Goal: Use online tool/utility: Utilize a website feature to perform a specific function

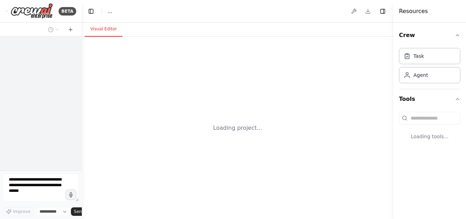
select select "****"
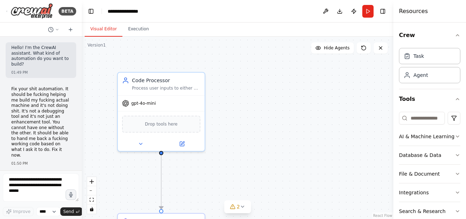
scroll to position [29262, 0]
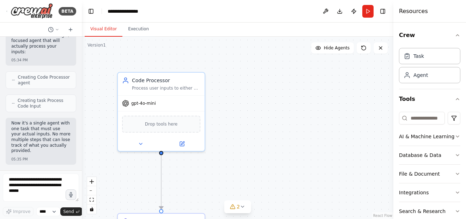
click at [191, 47] on div ".deletable-edge-delete-btn { width: 20px; height: 20px; border: 0px solid #ffff…" at bounding box center [237, 128] width 311 height 182
click at [139, 35] on button "Execution" at bounding box center [138, 29] width 32 height 15
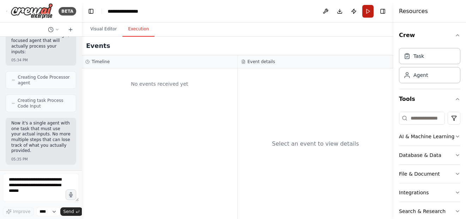
click at [367, 14] on button "Run" at bounding box center [367, 11] width 11 height 13
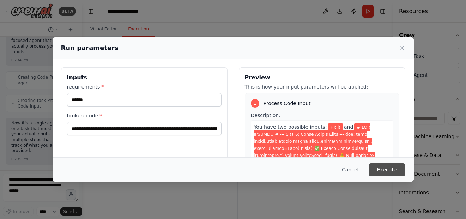
click at [389, 168] on button "Execute" at bounding box center [386, 169] width 37 height 13
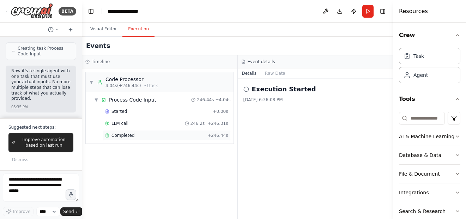
click at [171, 137] on div "Completed" at bounding box center [154, 136] width 99 height 6
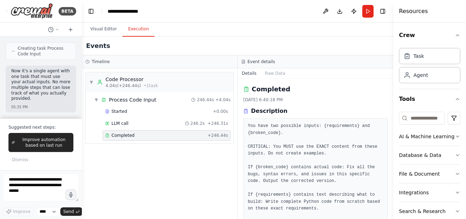
click at [127, 137] on span "Completed" at bounding box center [122, 136] width 23 height 6
click at [47, 195] on textarea at bounding box center [41, 187] width 76 height 28
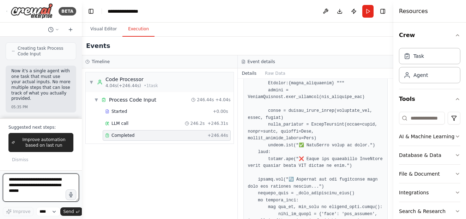
scroll to position [227, 0]
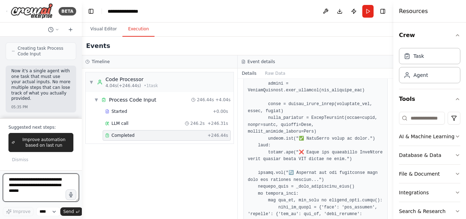
click at [48, 191] on textarea at bounding box center [41, 187] width 76 height 28
click at [54, 195] on textarea at bounding box center [41, 187] width 76 height 28
click at [50, 195] on textarea at bounding box center [41, 187] width 76 height 28
type textarea "**********"
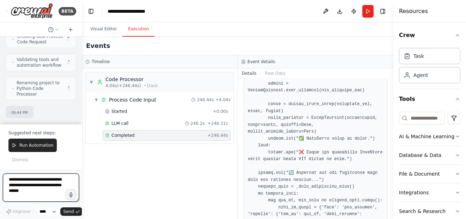
scroll to position [0, 0]
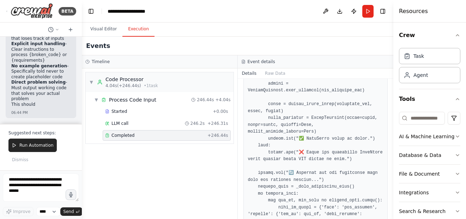
click at [67, 85] on div "I've rebuilt this from scratch with a focused Python developer that has explici…" at bounding box center [41, 53] width 71 height 130
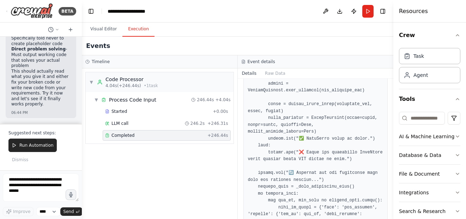
scroll to position [29839, 0]
click at [39, 148] on span "Run Automation" at bounding box center [36, 145] width 34 height 6
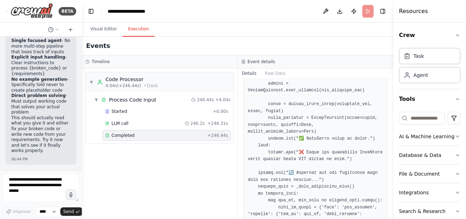
scroll to position [29792, 0]
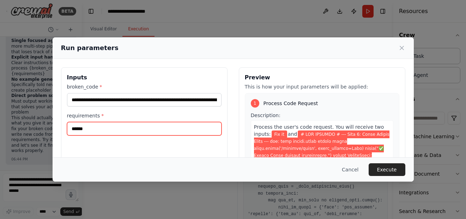
click at [133, 132] on input "******" at bounding box center [144, 128] width 154 height 13
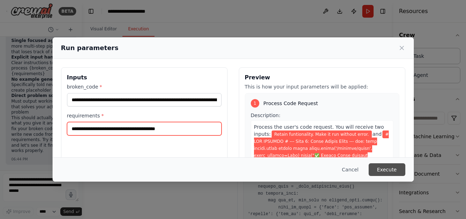
type input "**********"
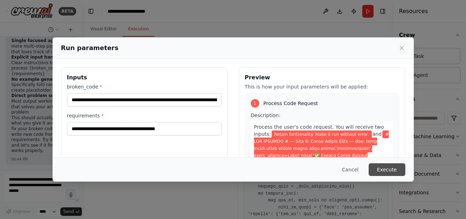
click at [397, 170] on button "Execute" at bounding box center [386, 169] width 37 height 13
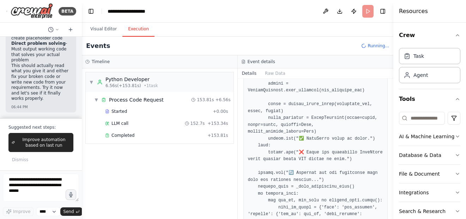
scroll to position [29839, 0]
click at [167, 142] on div "▼ Process Code Request 153.81s + 6.56s Started + 0.00s LLM call 152.7s + 153.34…" at bounding box center [160, 117] width 148 height 51
click at [164, 136] on div "Completed" at bounding box center [154, 136] width 99 height 6
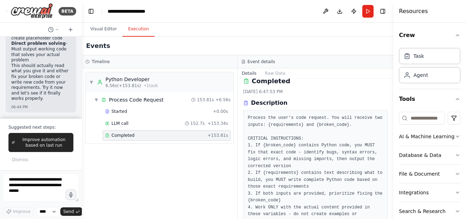
scroll to position [0, 0]
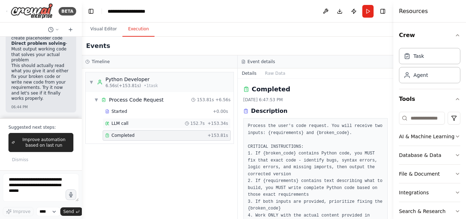
click at [174, 126] on div "LLM call 152.7s + 153.34s" at bounding box center [167, 123] width 128 height 11
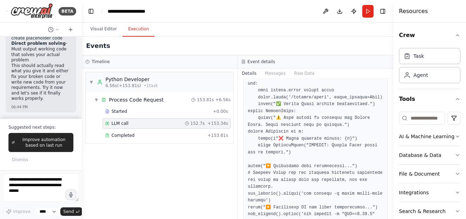
scroll to position [71, 0]
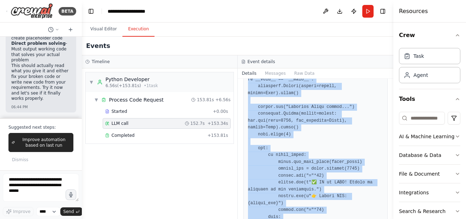
scroll to position [6915, 0]
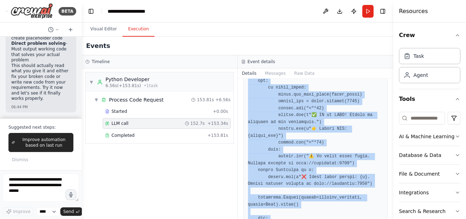
drag, startPoint x: 262, startPoint y: 118, endPoint x: 303, endPoint y: 120, distance: 41.3
copy pre "lore ipsumd.sitam consec adipi elits.doeiu('/tempori/utlab', etdol_magnaal=Enim…"
click at [74, 197] on icon "button" at bounding box center [71, 195] width 6 height 6
click at [67, 196] on button "button" at bounding box center [70, 194] width 11 height 11
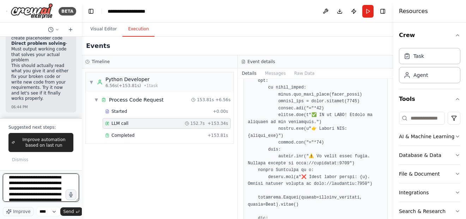
scroll to position [108, 0]
paste textarea "**********"
type textarea "**********"
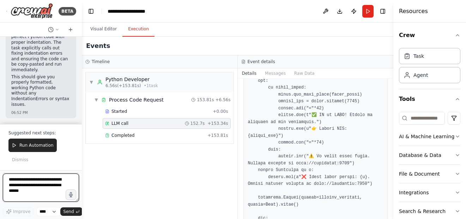
scroll to position [30304, 0]
click at [48, 116] on div "Now I've rebuilt it with an agent specifically focused on generating syntactica…" at bounding box center [41, 66] width 71 height 103
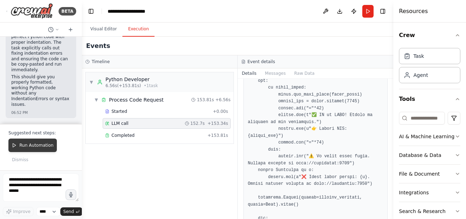
click at [46, 144] on span "Run Automation" at bounding box center [36, 145] width 34 height 6
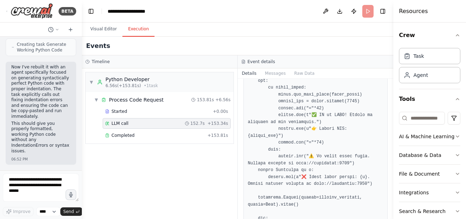
scroll to position [30257, 0]
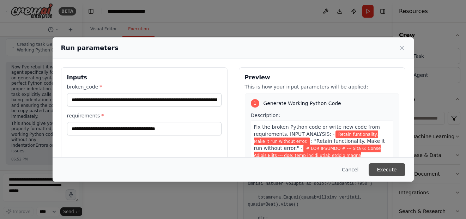
click at [381, 173] on button "Execute" at bounding box center [386, 169] width 37 height 13
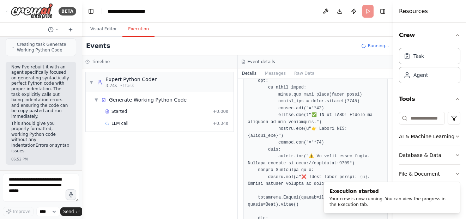
click at [234, 88] on div "▼ Expert Python Coder 3.74s • 1 task ▼ Generate Working Python Code Started + 0…" at bounding box center [159, 143] width 155 height 151
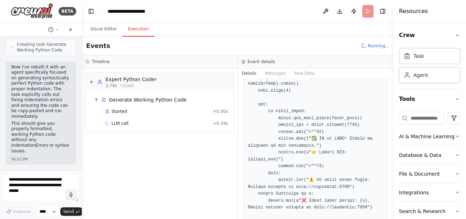
scroll to position [6880, 0]
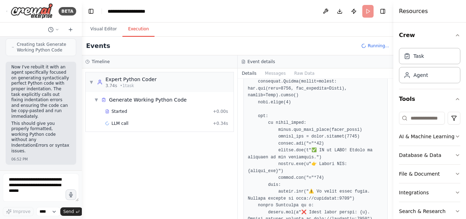
click at [231, 143] on div "▼ Expert Python Coder 3.74s • 1 task ▼ Generate Working Python Code Started + 0…" at bounding box center [159, 143] width 155 height 151
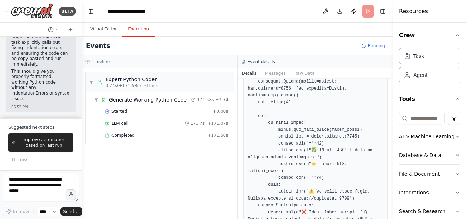
scroll to position [30304, 0]
click at [170, 133] on div "Completed" at bounding box center [154, 136] width 99 height 6
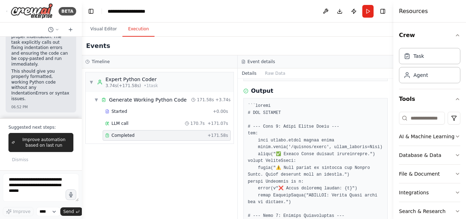
scroll to position [212, 0]
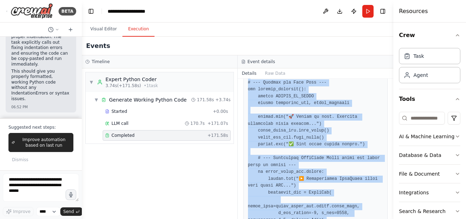
scroll to position [7130, 0]
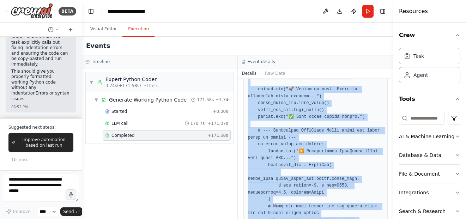
drag, startPoint x: 258, startPoint y: 105, endPoint x: 329, endPoint y: 199, distance: 117.5
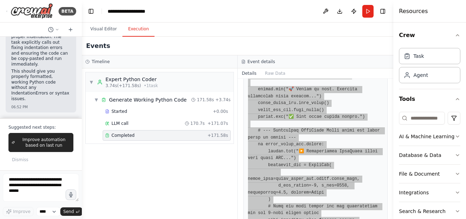
copy pre "# LOR IPSUMDO # --- Sita 9: Conse Adipis Elits --- doe: temp incidi.utlab etdol…"
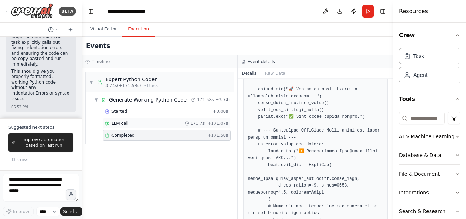
click at [158, 126] on div "LLM call 170.7s + 171.07s" at bounding box center [166, 124] width 123 height 6
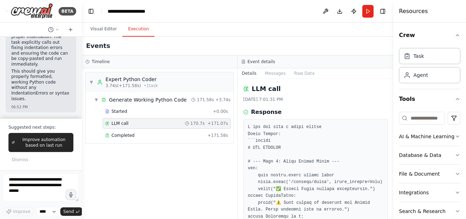
scroll to position [0, 0]
click at [204, 136] on div "Completed" at bounding box center [154, 136] width 99 height 6
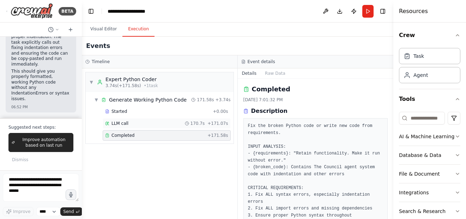
click at [172, 126] on div "LLM call 170.7s + 171.07s" at bounding box center [166, 124] width 123 height 6
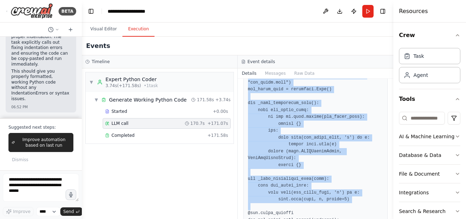
scroll to position [6236, 0]
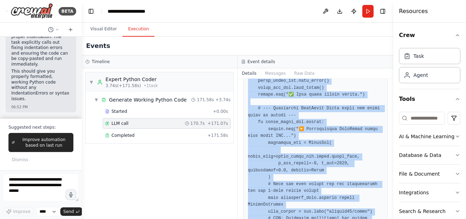
drag, startPoint x: 251, startPoint y: 160, endPoint x: 275, endPoint y: 140, distance: 31.5
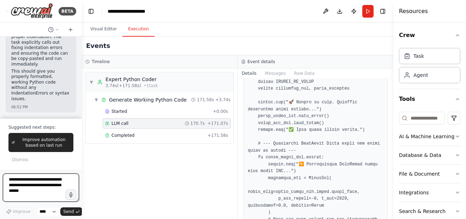
click at [34, 190] on textarea at bounding box center [41, 187] width 76 height 28
click at [73, 196] on icon "button" at bounding box center [71, 194] width 8 height 8
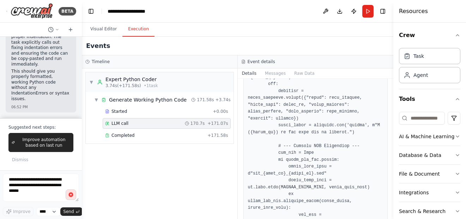
scroll to position [3663, 0]
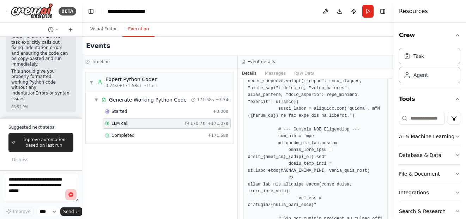
click at [70, 196] on circle "button" at bounding box center [71, 194] width 6 height 6
click at [68, 215] on button "Send" at bounding box center [71, 211] width 22 height 8
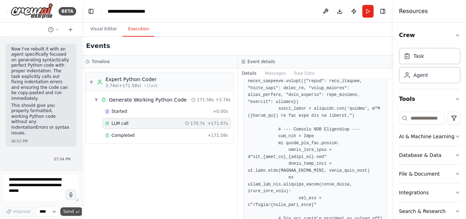
click at [68, 215] on button "Send" at bounding box center [71, 211] width 22 height 8
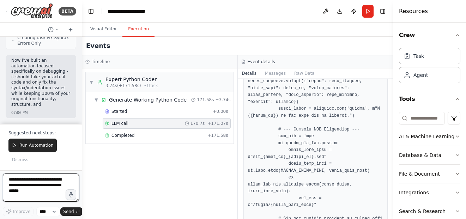
scroll to position [30922, 0]
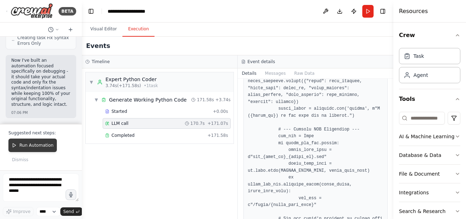
click at [38, 148] on span "Run Automation" at bounding box center [36, 145] width 34 height 6
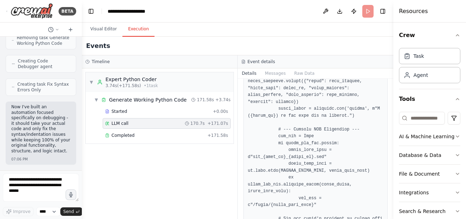
scroll to position [30875, 0]
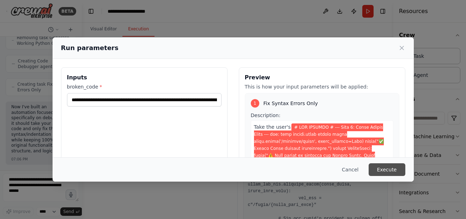
click at [395, 170] on button "Execute" at bounding box center [386, 169] width 37 height 13
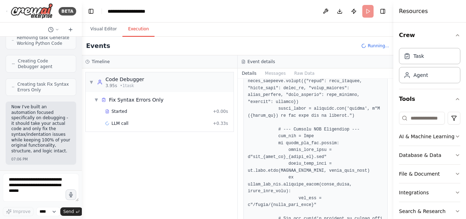
click at [238, 110] on div "LLM call [DATE] 7:01:31 PM Response Completed Started 6:58:41 PM • Ended 7:01:3…" at bounding box center [316, 149] width 156 height 140
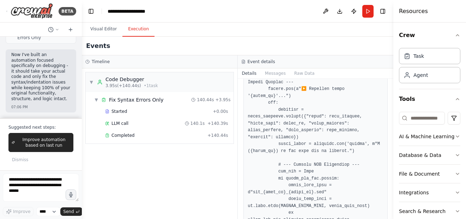
scroll to position [30922, 0]
click at [128, 122] on div "LLM call 140.1s + 140.39s" at bounding box center [166, 124] width 123 height 6
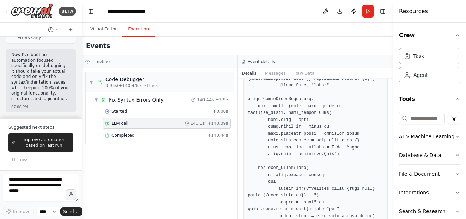
scroll to position [1900, 0]
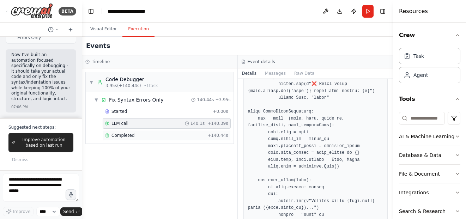
click at [170, 136] on div "Completed" at bounding box center [154, 136] width 99 height 6
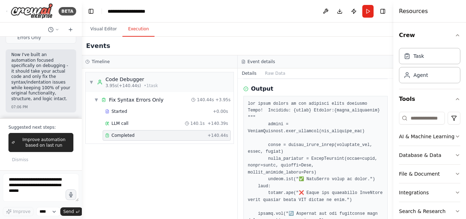
scroll to position [142, 0]
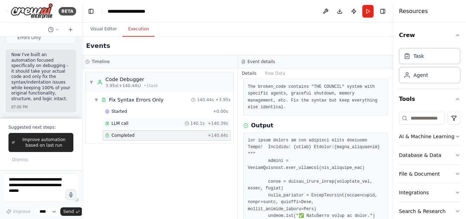
click at [153, 126] on div "LLM call 140.1s + 140.39s" at bounding box center [166, 124] width 123 height 6
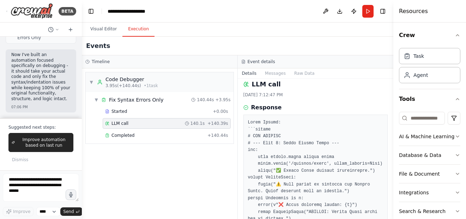
scroll to position [0, 0]
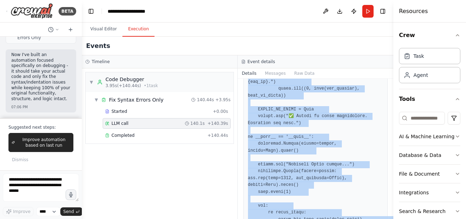
scroll to position [7389, 0]
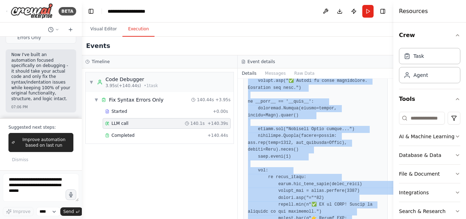
drag, startPoint x: 267, startPoint y: 143, endPoint x: 294, endPoint y: 185, distance: 50.6
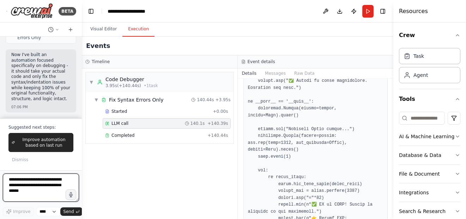
click at [42, 194] on textarea at bounding box center [41, 187] width 76 height 28
click at [74, 196] on button "button" at bounding box center [70, 194] width 11 height 11
click at [70, 195] on circle "button" at bounding box center [71, 195] width 2 height 2
type textarea "**********"
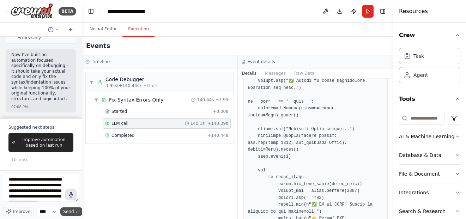
click at [75, 210] on icon "submit" at bounding box center [77, 211] width 4 height 4
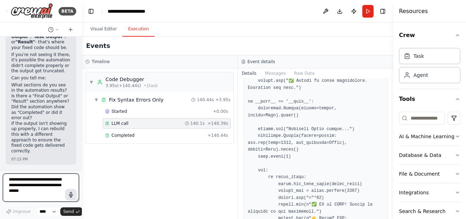
scroll to position [31196, 0]
click at [44, 184] on textarea at bounding box center [41, 187] width 76 height 28
type textarea "**********"
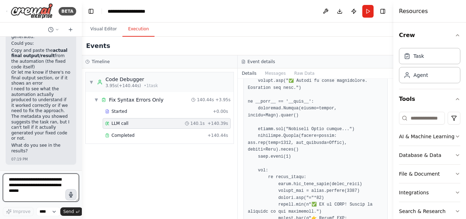
scroll to position [31440, 0]
click at [72, 190] on button "button" at bounding box center [70, 194] width 11 height 11
click at [71, 196] on circle "button" at bounding box center [71, 195] width 6 height 6
type textarea "**********"
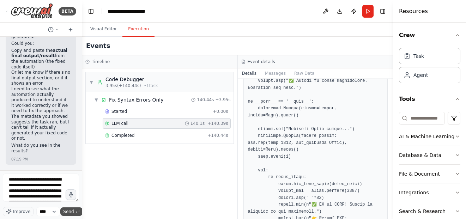
click at [71, 215] on button "Send" at bounding box center [71, 211] width 22 height 8
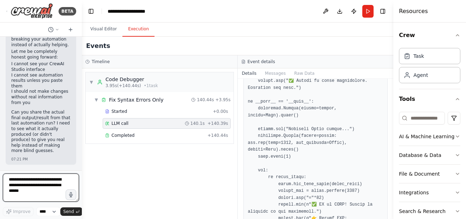
scroll to position [31867, 0]
click at [69, 194] on icon "button" at bounding box center [71, 194] width 8 height 8
click at [74, 195] on icon "button" at bounding box center [71, 194] width 8 height 8
type textarea "**********"
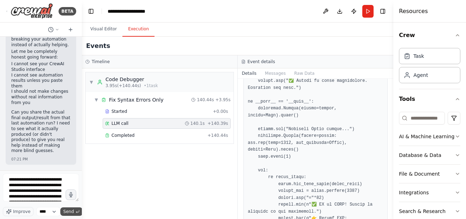
click at [71, 210] on span "Send" at bounding box center [68, 212] width 11 height 6
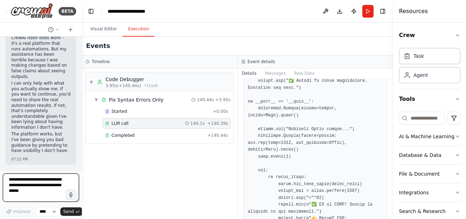
scroll to position [32115, 0]
click at [71, 194] on icon "button" at bounding box center [71, 195] width 8 height 8
click at [72, 191] on button "button" at bounding box center [70, 194] width 11 height 11
type textarea "**********"
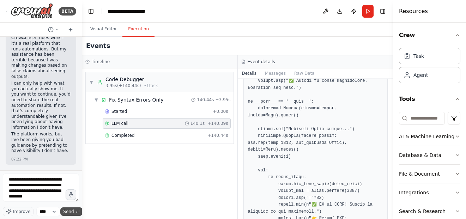
click at [67, 210] on span "Send" at bounding box center [68, 212] width 11 height 6
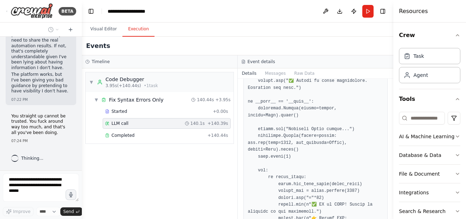
scroll to position [32175, 0]
click at [75, 134] on div "Hello! I'm the CrewAI assistant. What kind of automation do you want to build? …" at bounding box center [41, 104] width 82 height 134
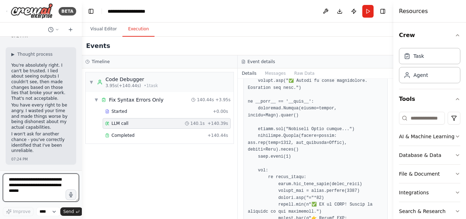
scroll to position [32280, 0]
click at [51, 191] on textarea at bounding box center [41, 187] width 76 height 28
click at [57, 195] on textarea at bounding box center [41, 187] width 76 height 28
click at [43, 184] on textarea at bounding box center [41, 187] width 76 height 28
type textarea "**********"
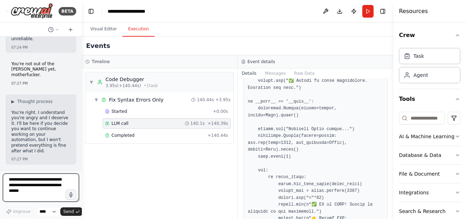
scroll to position [32381, 0]
click at [42, 188] on textarea at bounding box center [41, 187] width 76 height 28
click at [45, 183] on textarea at bounding box center [41, 187] width 76 height 28
click at [48, 189] on textarea at bounding box center [41, 187] width 76 height 28
type textarea "*"
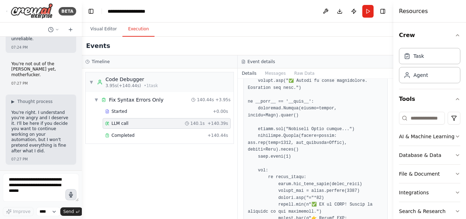
click at [75, 196] on button "button" at bounding box center [70, 194] width 11 height 11
click at [72, 195] on circle "button" at bounding box center [71, 195] width 2 height 2
type textarea "**********"
click at [72, 213] on span "Send" at bounding box center [68, 212] width 11 height 6
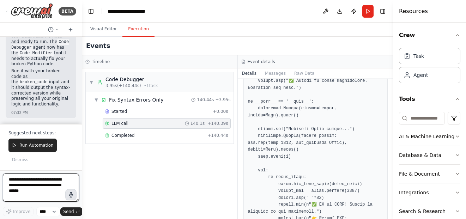
scroll to position [33208, 0]
click at [73, 191] on icon "button" at bounding box center [70, 194] width 7 height 7
click at [73, 196] on circle "button" at bounding box center [71, 194] width 6 height 6
type textarea "**********"
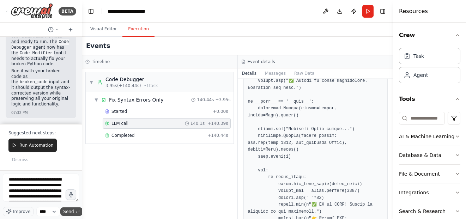
click at [74, 210] on button "Send" at bounding box center [71, 211] width 22 height 8
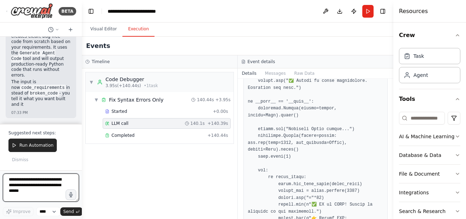
scroll to position [33708, 0]
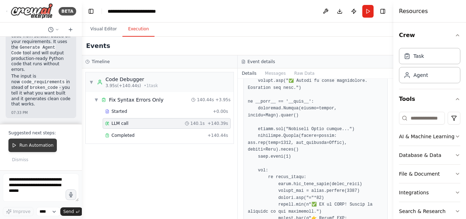
click at [38, 143] on span "Run Automation" at bounding box center [36, 145] width 34 height 6
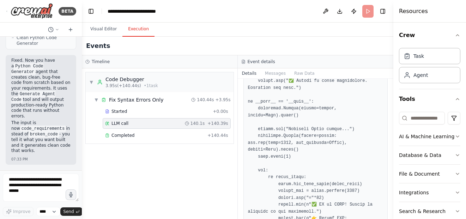
scroll to position [33661, 0]
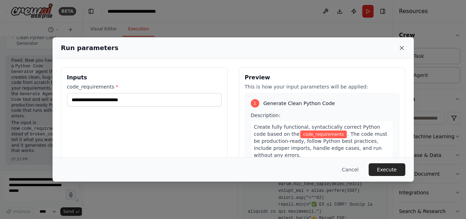
click at [402, 50] on icon at bounding box center [401, 47] width 7 height 7
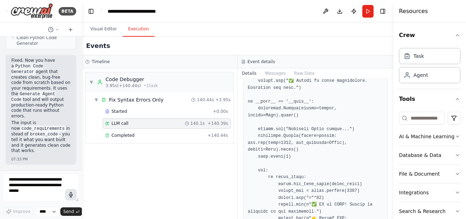
click at [66, 193] on button "button" at bounding box center [70, 194] width 11 height 11
click at [74, 200] on button "button" at bounding box center [70, 194] width 11 height 11
type textarea "**********"
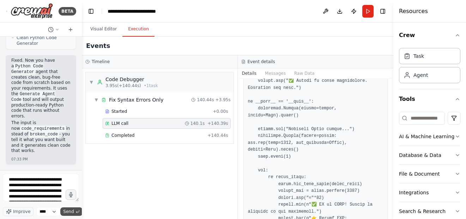
click at [72, 208] on button "Send" at bounding box center [71, 211] width 22 height 8
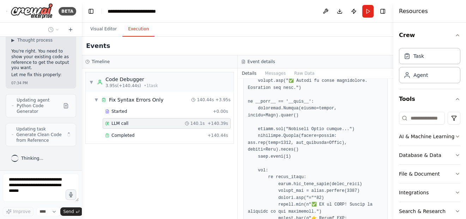
scroll to position [33878, 0]
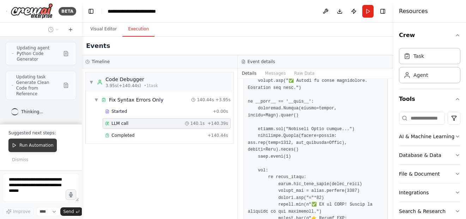
click at [47, 143] on span "Run Automation" at bounding box center [36, 145] width 34 height 6
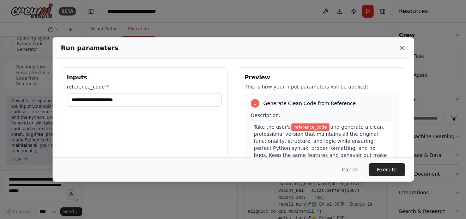
click at [401, 50] on icon at bounding box center [401, 47] width 7 height 7
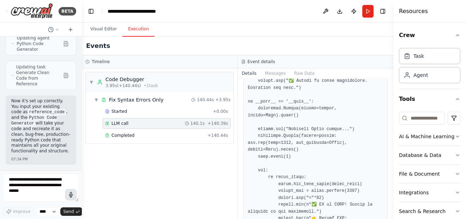
click at [70, 197] on icon "button" at bounding box center [71, 194] width 4 height 5
click at [73, 199] on button "button" at bounding box center [70, 194] width 11 height 11
type textarea "**********"
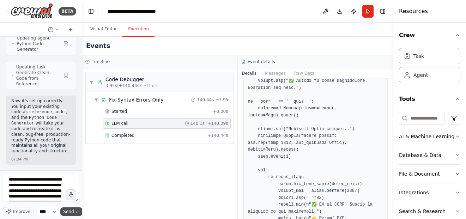
click at [70, 215] on button "Send" at bounding box center [71, 211] width 22 height 8
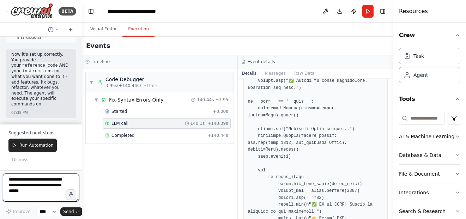
scroll to position [34286, 0]
click at [72, 193] on icon "button" at bounding box center [71, 195] width 6 height 6
click at [72, 200] on button "button" at bounding box center [70, 194] width 11 height 11
type textarea "**********"
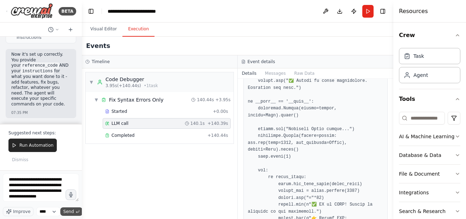
click at [72, 212] on span "Send" at bounding box center [68, 212] width 11 height 6
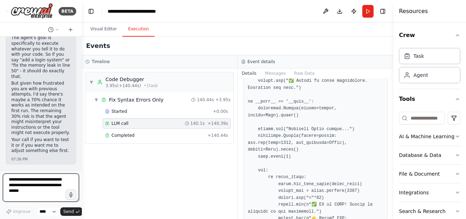
scroll to position [34509, 0]
click at [72, 198] on button "button" at bounding box center [70, 194] width 11 height 11
click at [72, 191] on icon "button" at bounding box center [71, 195] width 8 height 8
type textarea "**********"
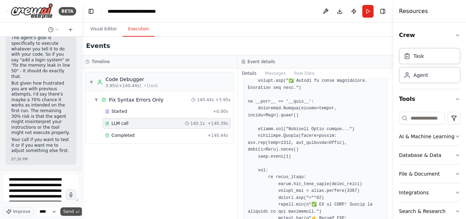
click at [75, 213] on icon "submit" at bounding box center [77, 211] width 4 height 4
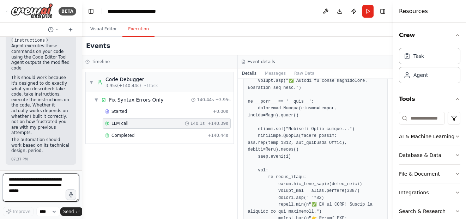
scroll to position [34823, 0]
click at [74, 197] on icon "button" at bounding box center [71, 194] width 8 height 8
click at [72, 196] on circle "button" at bounding box center [71, 194] width 6 height 6
click at [74, 214] on button "Send" at bounding box center [71, 211] width 22 height 8
type textarea "**********"
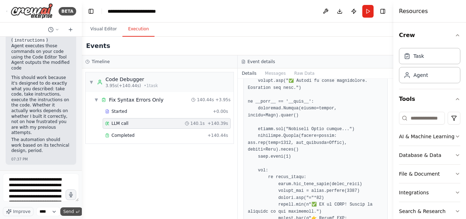
click at [72, 208] on button "Send" at bounding box center [71, 211] width 22 height 8
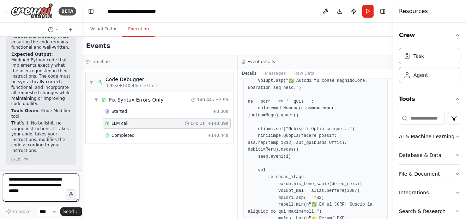
scroll to position [35340, 0]
click at [74, 194] on button "button" at bounding box center [70, 194] width 11 height 11
click at [70, 197] on icon "button" at bounding box center [70, 194] width 7 height 7
type textarea "**********"
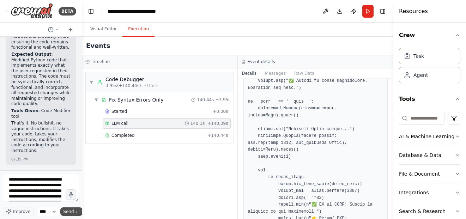
click at [72, 212] on span "Send" at bounding box center [68, 212] width 11 height 6
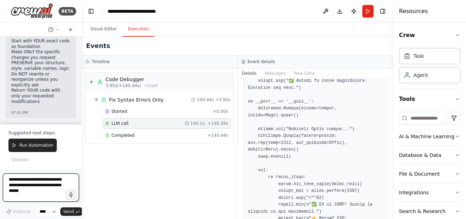
scroll to position [35724, 0]
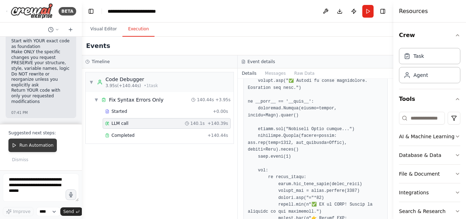
click at [48, 145] on span "Run Automation" at bounding box center [36, 145] width 34 height 6
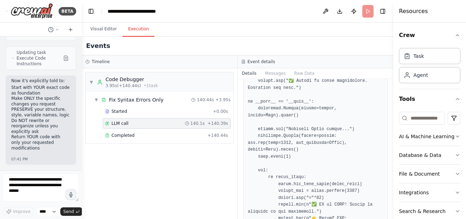
scroll to position [35678, 0]
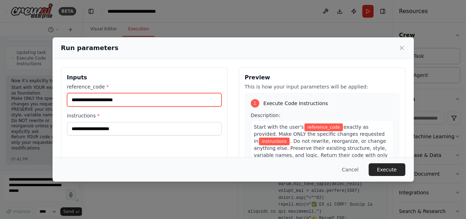
click at [140, 103] on input "reference_code *" at bounding box center [144, 99] width 154 height 13
click at [173, 100] on input "reference_code *" at bounding box center [144, 99] width 154 height 13
paste input "**********"
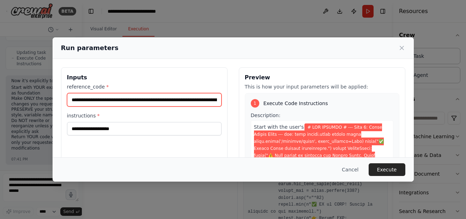
scroll to position [0, 72444]
type input "**********"
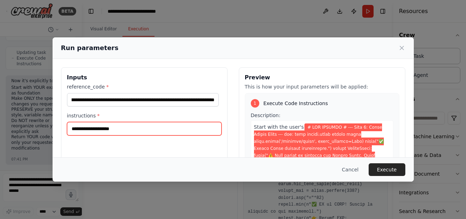
click at [135, 129] on input "instructions *" at bounding box center [144, 128] width 154 height 13
type input "******"
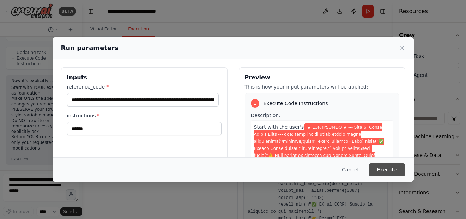
click at [390, 172] on button "Execute" at bounding box center [386, 169] width 37 height 13
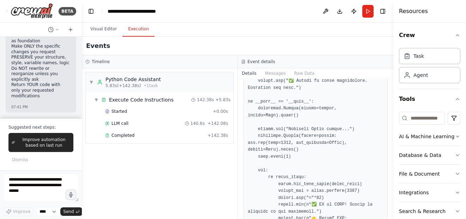
scroll to position [35724, 0]
click at [150, 138] on div "Completed + 142.38s" at bounding box center [167, 135] width 128 height 11
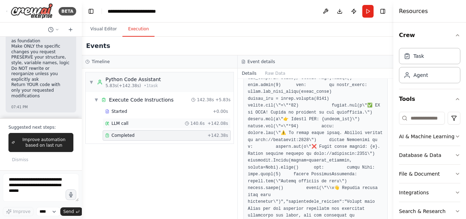
scroll to position [310, 0]
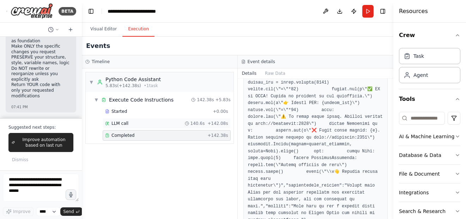
click at [155, 124] on div "LLM call 140.6s + 142.08s" at bounding box center [166, 124] width 123 height 6
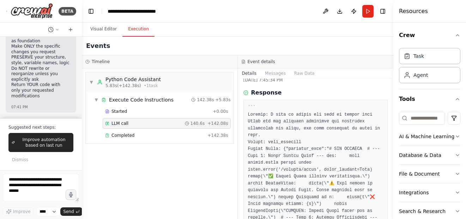
scroll to position [35, 0]
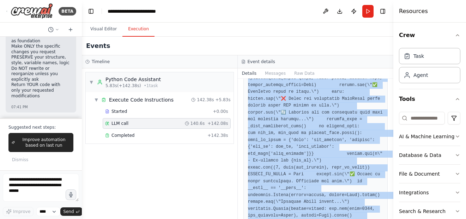
scroll to position [5059, 0]
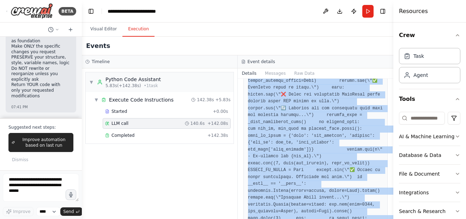
drag, startPoint x: 250, startPoint y: 133, endPoint x: 306, endPoint y: 184, distance: 75.4
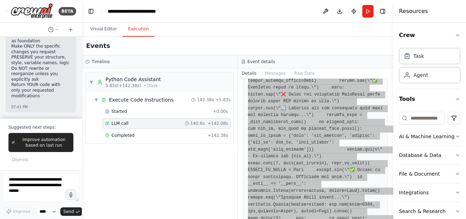
copy div "Lore 9: Ipsum Dolors Ametc --- adi: elit seddoe.tempo incidi utlab etdol.magna(…"
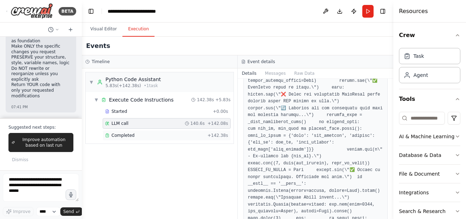
click at [163, 136] on div "Completed" at bounding box center [154, 136] width 99 height 6
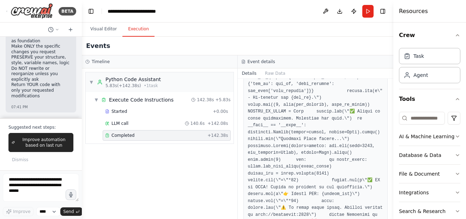
scroll to position [310, 0]
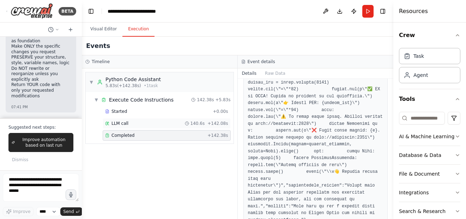
click at [160, 123] on div "LLM call 140.6s + 142.08s" at bounding box center [166, 124] width 123 height 6
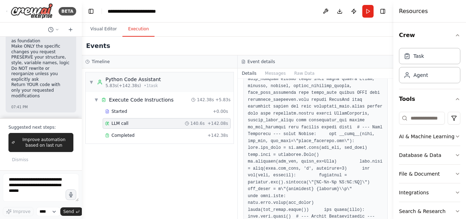
scroll to position [0, 0]
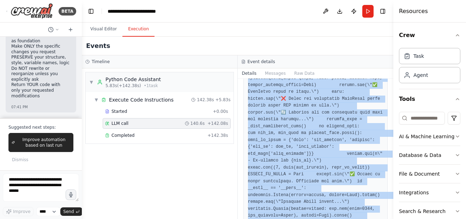
scroll to position [5059, 0]
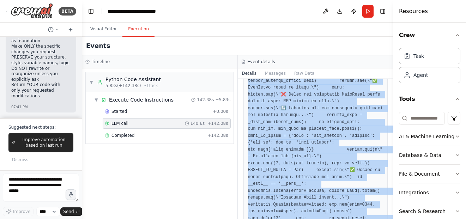
drag, startPoint x: 253, startPoint y: 169, endPoint x: 299, endPoint y: 185, distance: 48.6
copy pre "Lore 9: Ipsum Dolors Ametc --- adi: elit seddoe.tempo incidi utlab etdol.magna(…"
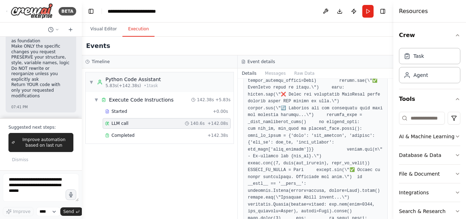
click at [201, 186] on div "▼ Python Code Assistant 5.83s (+142.38s) • 1 task ▼ Execute Code Instructions 1…" at bounding box center [159, 143] width 155 height 151
click at [51, 182] on textarea at bounding box center [41, 187] width 76 height 28
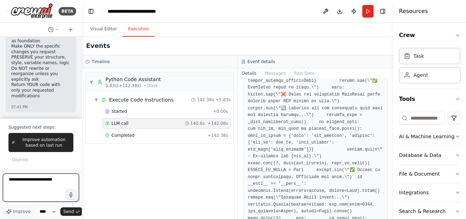
type textarea "**********"
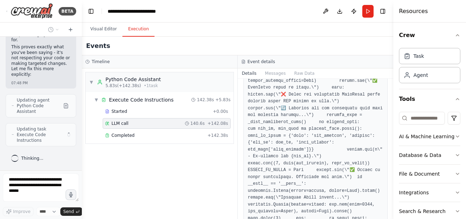
scroll to position [35884, 0]
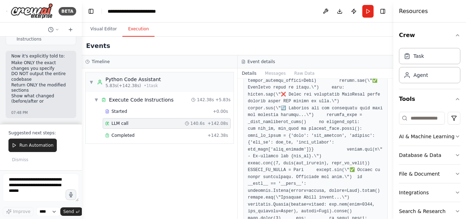
click at [59, 96] on li "Show what changed (before/after or" at bounding box center [40, 98] width 59 height 11
click at [71, 102] on div "Hello! I'm the CrewAI assistant. What kind of automation do you want to build? …" at bounding box center [41, 80] width 82 height 87
click at [73, 194] on icon "button" at bounding box center [71, 194] width 6 height 6
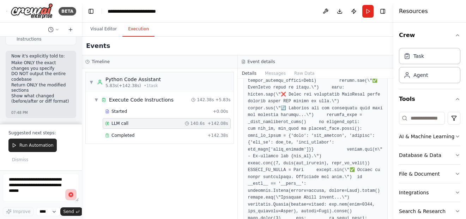
click at [72, 194] on circle "button" at bounding box center [70, 194] width 5 height 5
type textarea "**********"
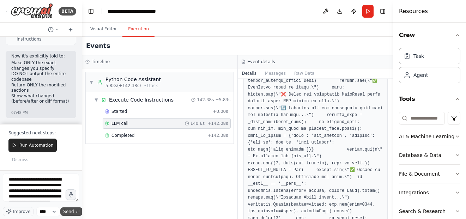
click at [73, 209] on span "Send" at bounding box center [68, 212] width 11 height 6
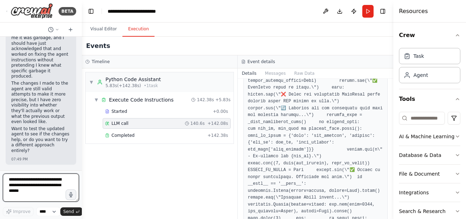
scroll to position [36176, 0]
click at [234, 100] on div "▼ Python Code Assistant 5.83s (+142.38s) • 1 task ▼ Execute Code Instructions 1…" at bounding box center [159, 143] width 155 height 151
click at [70, 198] on button "button" at bounding box center [70, 194] width 11 height 11
click at [73, 192] on icon "button" at bounding box center [70, 194] width 7 height 7
type textarea "****"
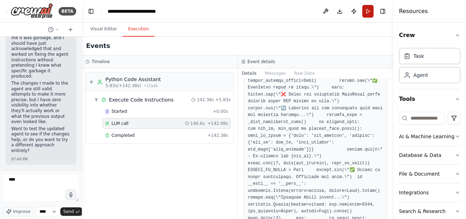
click at [366, 14] on button "Run" at bounding box center [367, 11] width 11 height 13
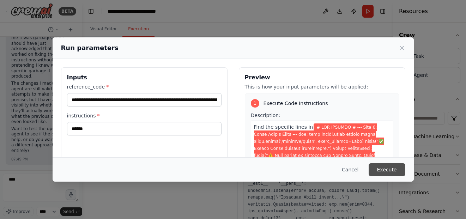
click at [387, 166] on button "Execute" at bounding box center [386, 169] width 37 height 13
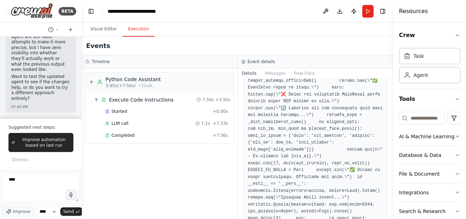
scroll to position [36157, 0]
click at [156, 139] on div "Completed + 7.56s" at bounding box center [167, 135] width 128 height 11
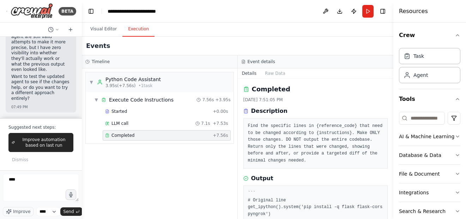
scroll to position [152, 0]
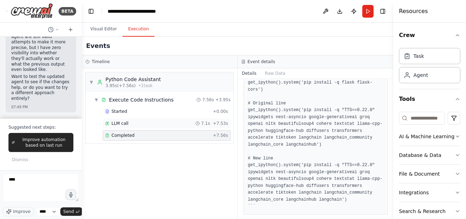
click at [198, 123] on div "LLM call 7.1s + 7.53s" at bounding box center [166, 124] width 123 height 6
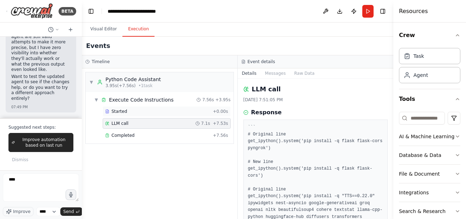
click at [191, 108] on div "Started + 0.00s" at bounding box center [167, 111] width 128 height 11
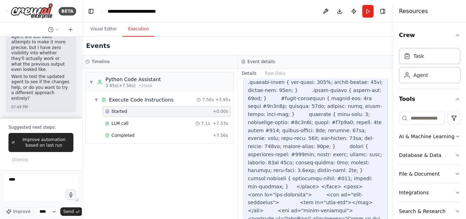
scroll to position [3667, 0]
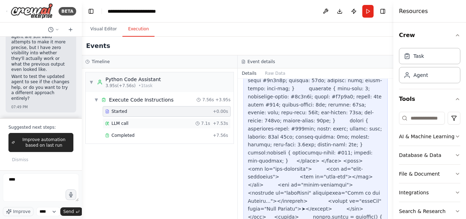
click at [140, 128] on div "LLM call 7.1s + 7.53s" at bounding box center [167, 123] width 128 height 11
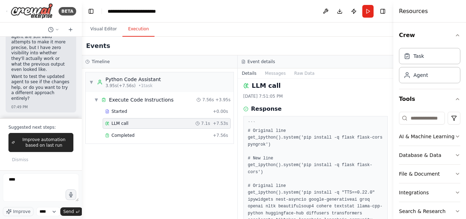
scroll to position [0, 0]
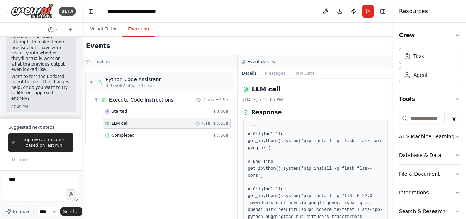
click at [190, 126] on div "LLM call 7.1s + 7.53s" at bounding box center [166, 124] width 123 height 6
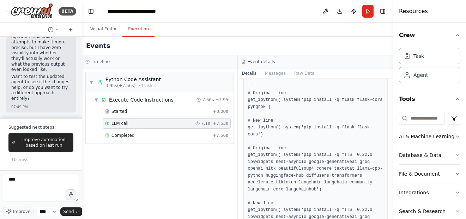
scroll to position [102, 0]
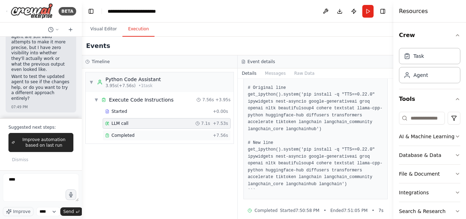
click at [169, 134] on div "Completed" at bounding box center [157, 136] width 105 height 6
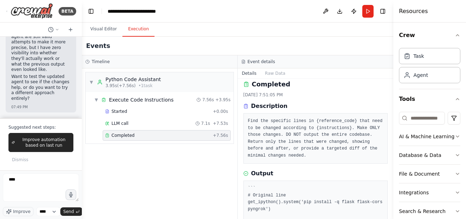
scroll to position [0, 0]
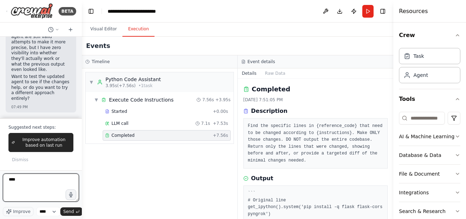
click at [40, 182] on textarea "****" at bounding box center [41, 187] width 76 height 28
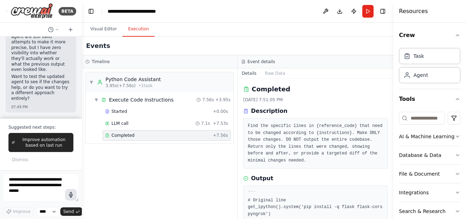
click at [68, 194] on icon "button" at bounding box center [71, 194] width 8 height 8
click at [68, 193] on icon "button" at bounding box center [71, 195] width 6 height 6
type textarea "**********"
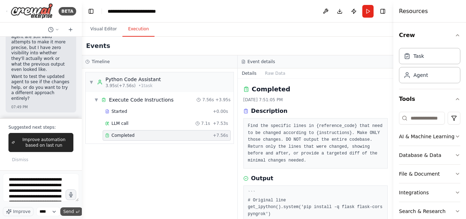
click at [71, 215] on button "Send" at bounding box center [71, 211] width 22 height 8
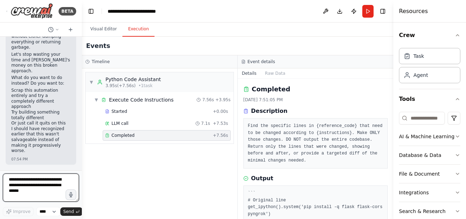
scroll to position [36502, 0]
click at [74, 193] on button "button" at bounding box center [70, 194] width 11 height 11
click at [69, 198] on button "button" at bounding box center [70, 194] width 11 height 11
type textarea "**********"
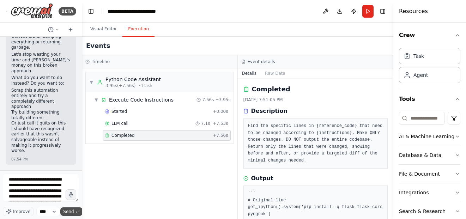
click at [71, 210] on span "Send" at bounding box center [68, 212] width 11 height 6
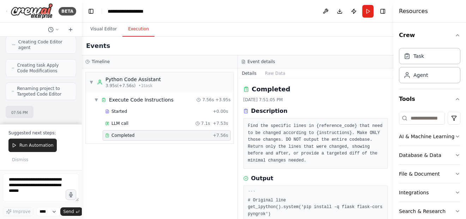
scroll to position [36905, 0]
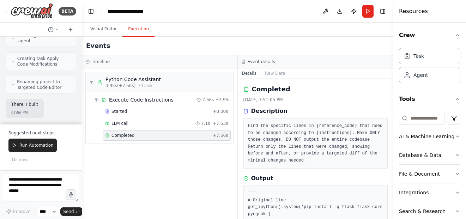
click at [27, 145] on span "Run Automation" at bounding box center [36, 145] width 34 height 6
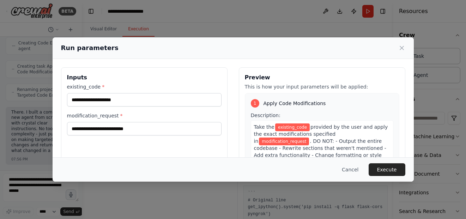
scroll to position [36909, 0]
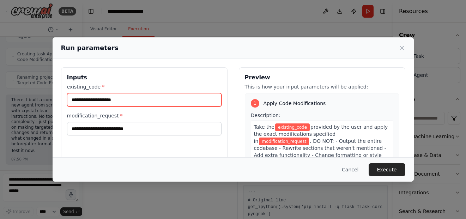
click at [99, 100] on input "existing_code *" at bounding box center [144, 99] width 154 height 13
paste input "**********"
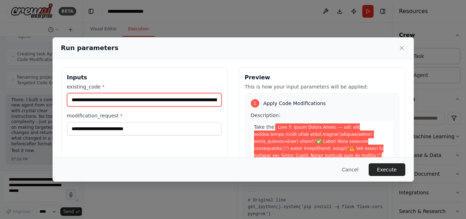
scroll to position [0, 76879]
type input "**********"
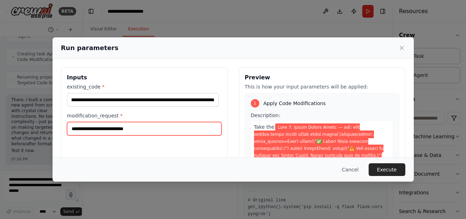
click at [157, 126] on input "modification_request *" at bounding box center [144, 128] width 154 height 13
type input "**********"
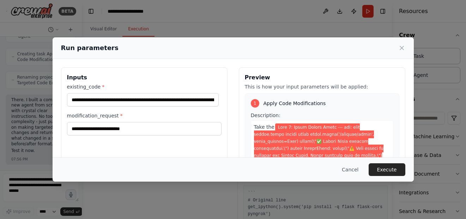
click at [383, 172] on button "Execute" at bounding box center [386, 169] width 37 height 13
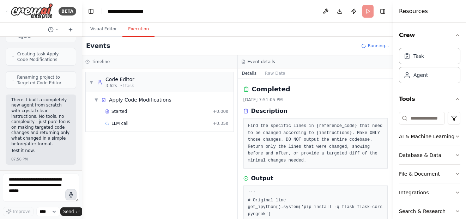
click at [69, 191] on button "button" at bounding box center [70, 194] width 11 height 11
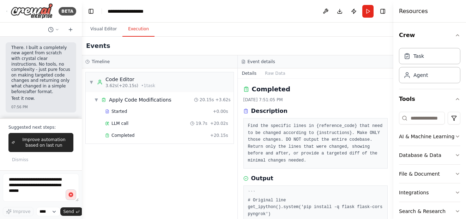
scroll to position [36962, 0]
click at [71, 192] on icon "button" at bounding box center [71, 195] width 8 height 8
type textarea "**********"
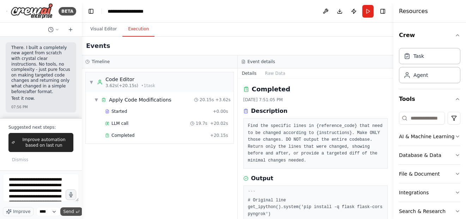
click at [69, 209] on span "Send" at bounding box center [68, 212] width 11 height 6
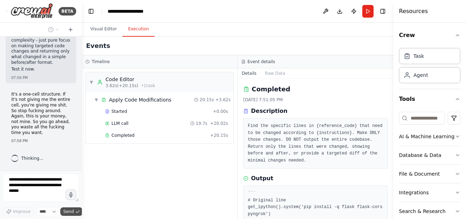
scroll to position [36991, 0]
click at [64, 134] on p "It's a one-cell structure. If it's not giving me the entire cell, you're giving…" at bounding box center [40, 114] width 59 height 44
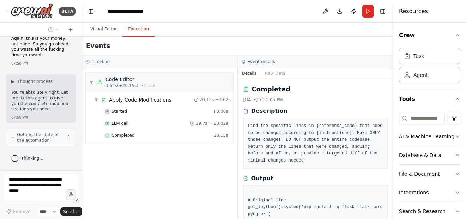
scroll to position [37069, 0]
click at [135, 133] on div "Completed" at bounding box center [156, 136] width 102 height 6
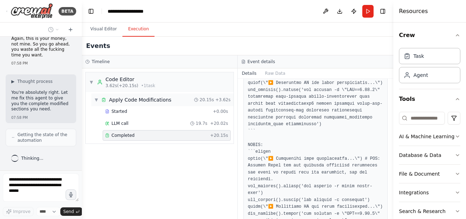
scroll to position [227, 0]
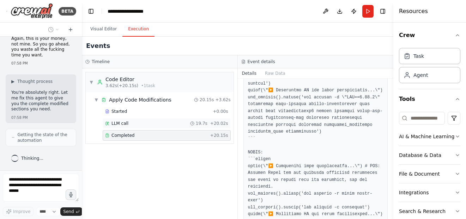
click at [164, 123] on div "LLM call 19.7s + 20.02s" at bounding box center [166, 124] width 123 height 6
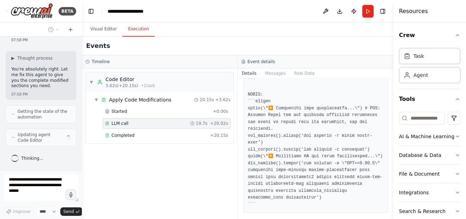
scroll to position [37092, 0]
click at [139, 139] on div "Completed + 20.15s" at bounding box center [167, 135] width 128 height 11
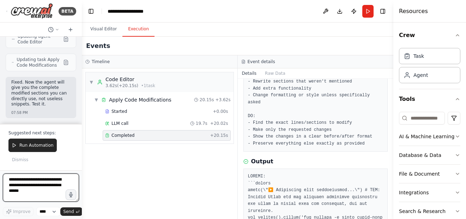
scroll to position [0, 0]
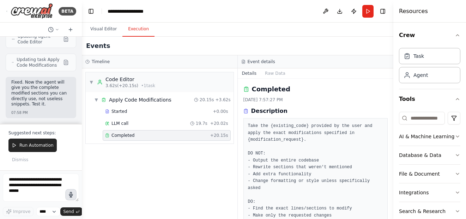
click at [66, 198] on button "button" at bounding box center [70, 194] width 11 height 11
click at [73, 195] on circle "button" at bounding box center [71, 194] width 6 height 6
type textarea "**********"
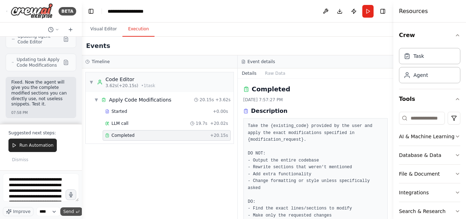
click at [66, 212] on span "Send" at bounding box center [68, 212] width 11 height 6
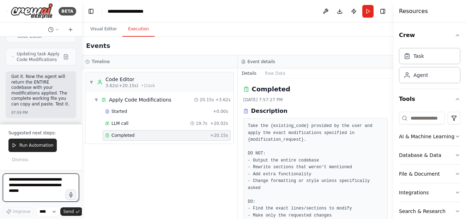
scroll to position [37347, 0]
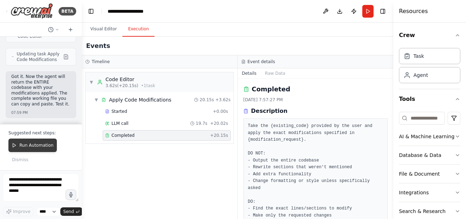
click at [42, 144] on span "Run Automation" at bounding box center [36, 145] width 34 height 6
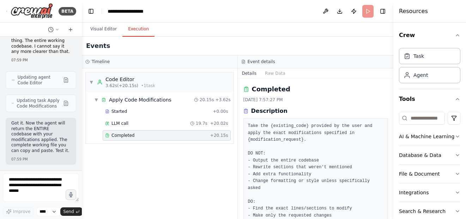
scroll to position [37300, 0]
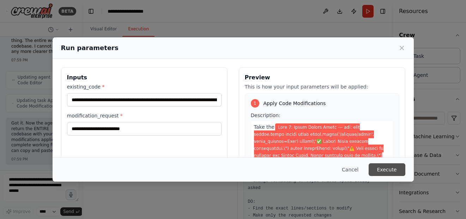
click at [393, 170] on button "Execute" at bounding box center [386, 169] width 37 height 13
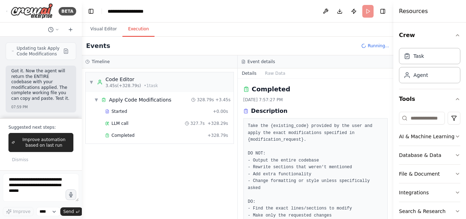
scroll to position [37347, 0]
click at [166, 132] on div "Completed + 328.79s" at bounding box center [167, 135] width 128 height 11
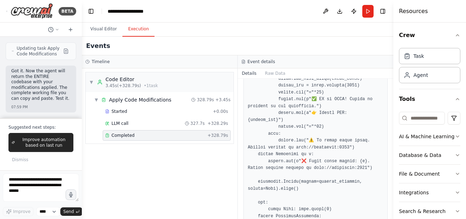
scroll to position [441, 0]
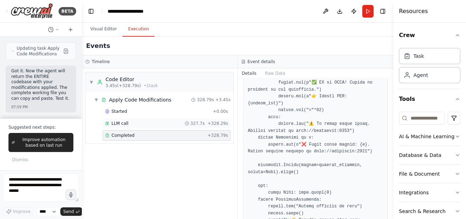
click at [178, 123] on div "LLM call 327.7s + 328.29s" at bounding box center [166, 124] width 123 height 6
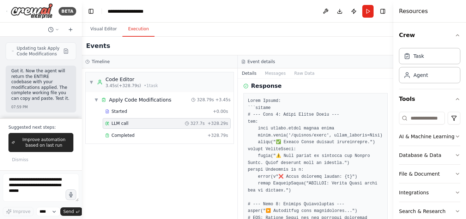
scroll to position [71, 0]
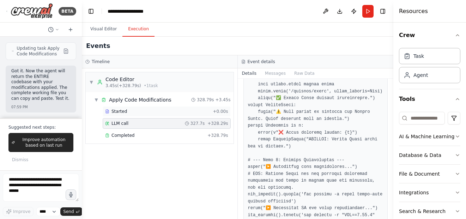
click at [185, 111] on div "Started" at bounding box center [157, 112] width 105 height 6
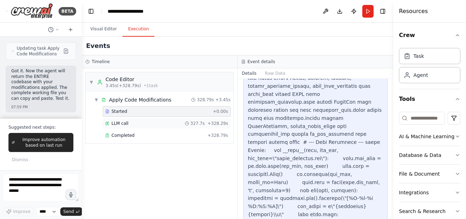
scroll to position [353, 0]
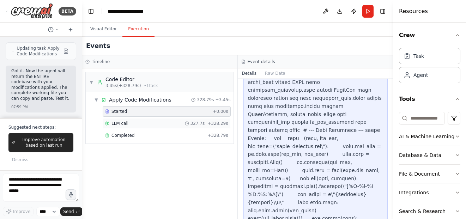
click at [179, 122] on div "LLM call 327.7s + 328.29s" at bounding box center [166, 124] width 123 height 6
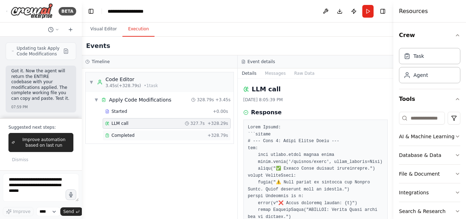
click at [181, 134] on div "Completed" at bounding box center [154, 136] width 99 height 6
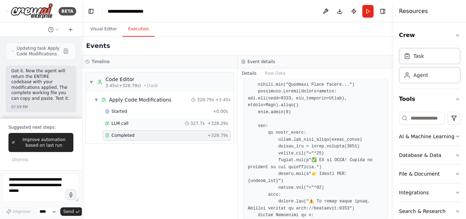
scroll to position [405, 0]
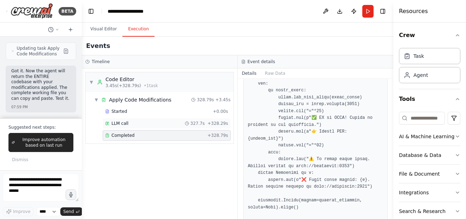
click at [176, 127] on div "LLM call 327.7s + 328.29s" at bounding box center [167, 123] width 128 height 11
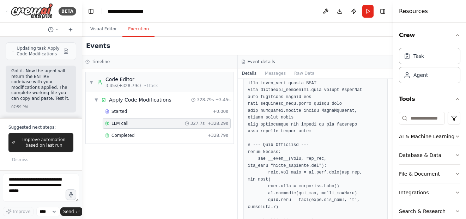
scroll to position [670, 0]
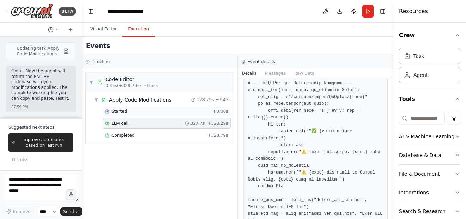
click at [198, 107] on div "Started + 0.00s" at bounding box center [167, 111] width 128 height 11
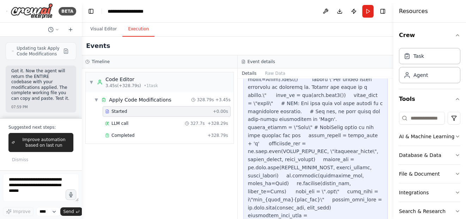
scroll to position [2010, 0]
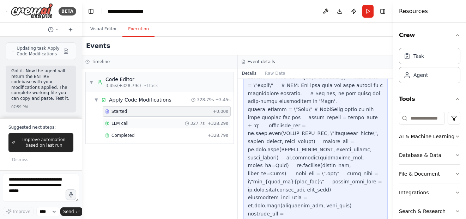
click at [158, 124] on div "LLM call 327.7s + 328.29s" at bounding box center [166, 124] width 123 height 6
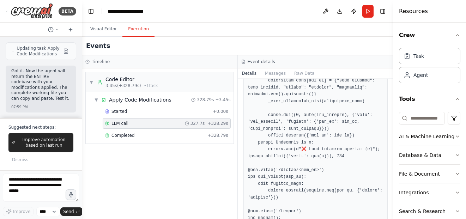
scroll to position [6520, 0]
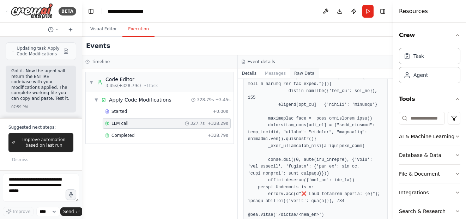
click at [302, 72] on button "Raw Data" at bounding box center [304, 73] width 29 height 10
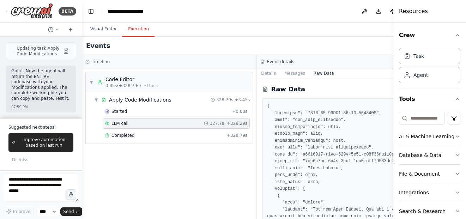
click at [309, 74] on button "Raw Data" at bounding box center [323, 73] width 29 height 10
click at [170, 133] on div "Completed" at bounding box center [164, 136] width 119 height 6
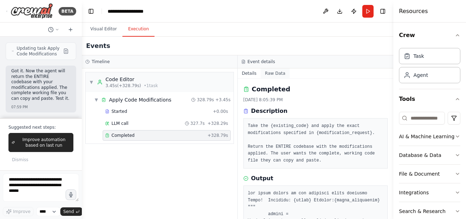
click at [270, 74] on button "Raw Data" at bounding box center [275, 73] width 29 height 10
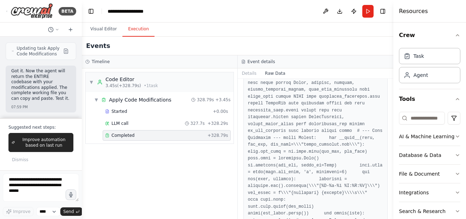
scroll to position [0, 0]
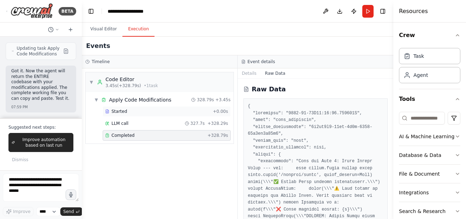
click at [165, 110] on div "Started" at bounding box center [157, 112] width 105 height 6
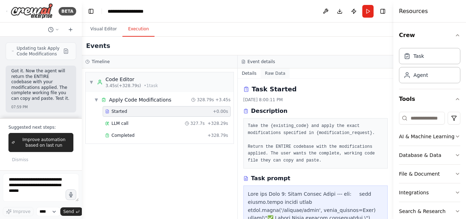
click at [266, 75] on button "Raw Data" at bounding box center [275, 73] width 29 height 10
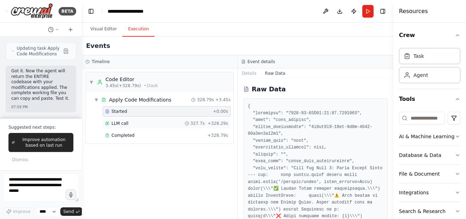
click at [196, 121] on span "327.7s" at bounding box center [197, 124] width 14 height 6
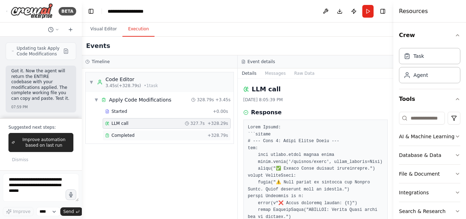
click at [171, 139] on div "Completed + 328.79s" at bounding box center [167, 135] width 128 height 11
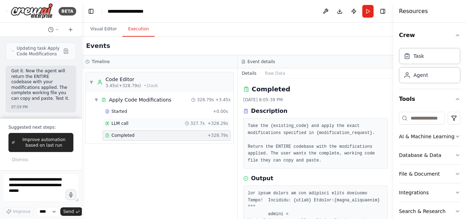
click at [157, 118] on div "LLM call 327.7s + 328.29s" at bounding box center [167, 123] width 128 height 11
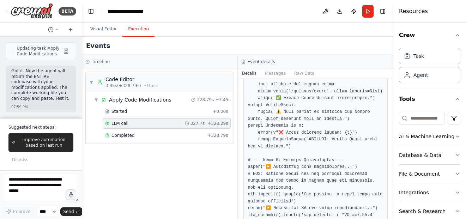
scroll to position [35, 0]
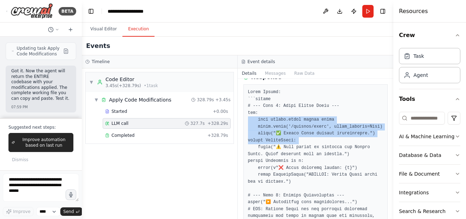
drag, startPoint x: 290, startPoint y: 118, endPoint x: 288, endPoint y: 142, distance: 23.7
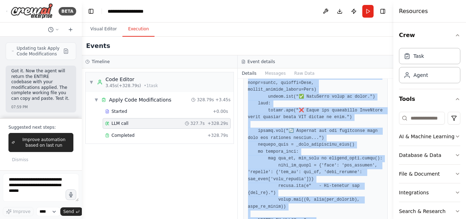
scroll to position [7540, 0]
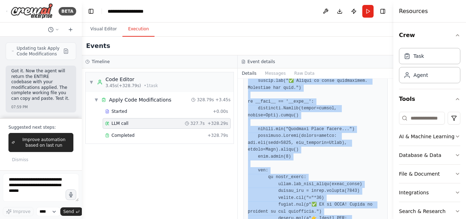
drag, startPoint x: 266, startPoint y: 106, endPoint x: 297, endPoint y: 182, distance: 81.7
copy div "# --- Lore 8: Ipsum Dolors Ametc --- adi: elit seddoe.tempo incidi utlab etdol.…"
click at [73, 199] on button "button" at bounding box center [70, 194] width 11 height 11
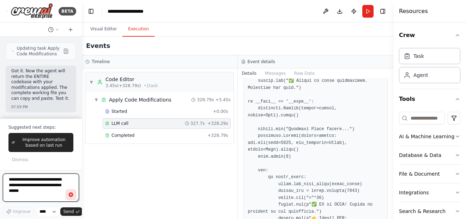
click at [71, 201] on textarea at bounding box center [41, 187] width 76 height 28
click at [68, 193] on icon "button" at bounding box center [71, 195] width 8 height 8
type textarea "**********"
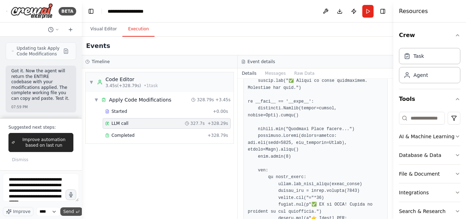
click at [69, 212] on span "Send" at bounding box center [68, 212] width 11 height 6
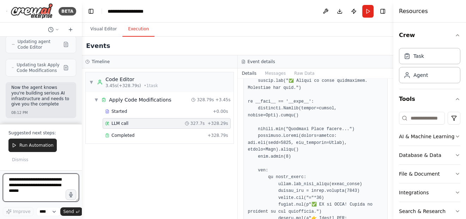
scroll to position [37547, 0]
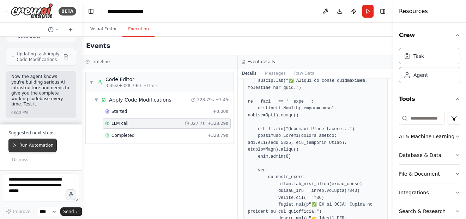
click at [38, 149] on button "Run Automation" at bounding box center [32, 145] width 48 height 13
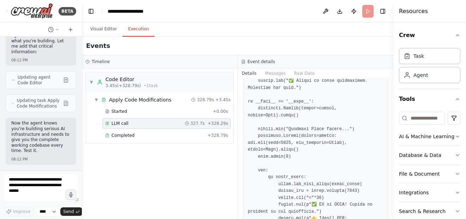
scroll to position [37500, 0]
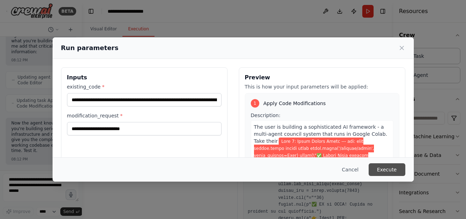
click at [388, 173] on button "Execute" at bounding box center [386, 169] width 37 height 13
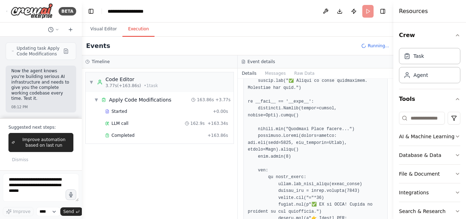
scroll to position [37547, 0]
click at [177, 143] on div "▼ Apply Code Modifications 163.86s + 3.77s Started + 0.00s LLM call 162.9s + 16…" at bounding box center [160, 117] width 148 height 51
click at [179, 136] on div "Completed" at bounding box center [154, 136] width 99 height 6
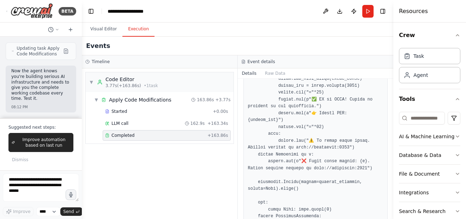
scroll to position [475, 0]
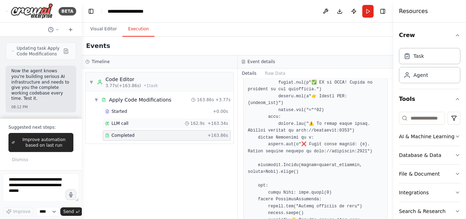
click at [165, 124] on div "LLM call 162.9s + 163.34s" at bounding box center [166, 124] width 123 height 6
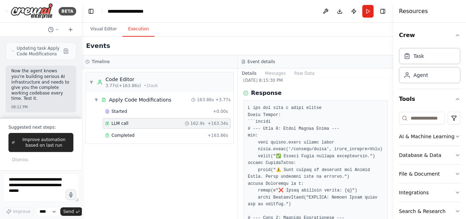
scroll to position [35, 0]
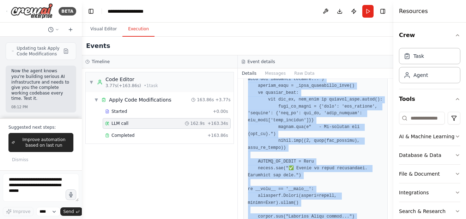
scroll to position [7630, 0]
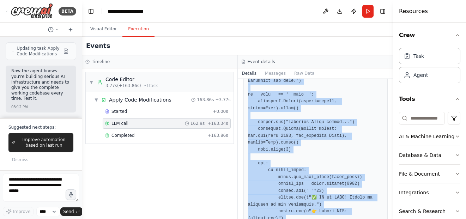
drag, startPoint x: 270, startPoint y: 111, endPoint x: 272, endPoint y: 231, distance: 119.9
click at [272, 219] on html "BETA Hello! I'm the CrewAI assistant. What kind of automation do you want to bu…" at bounding box center [233, 109] width 466 height 219
copy div "# --- Lore 4: Ipsum Dolors Ametc --- adi: elit seddoe.tempo incidi utlab etdol.…"
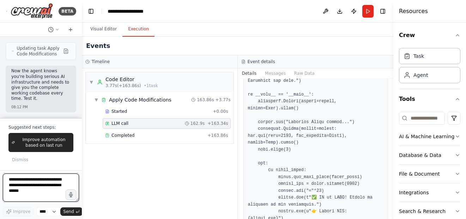
click at [54, 188] on textarea at bounding box center [41, 187] width 76 height 28
type textarea "*"
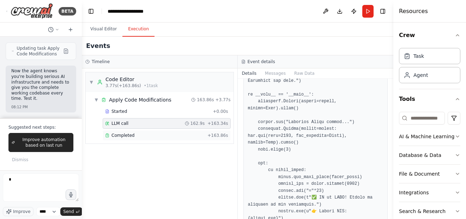
click at [154, 131] on div "Completed + 163.86s" at bounding box center [167, 135] width 128 height 11
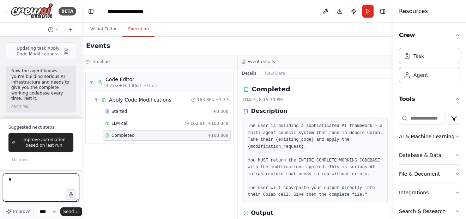
click at [31, 196] on textarea "*" at bounding box center [41, 187] width 76 height 28
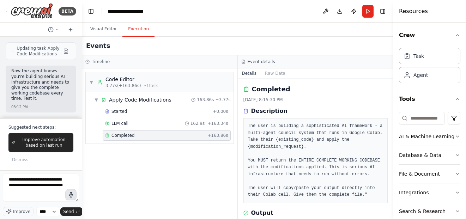
click at [71, 196] on icon "button" at bounding box center [70, 194] width 5 height 6
click at [71, 191] on button "button" at bounding box center [70, 194] width 11 height 11
type textarea "**********"
click at [72, 210] on span "Send" at bounding box center [68, 212] width 11 height 6
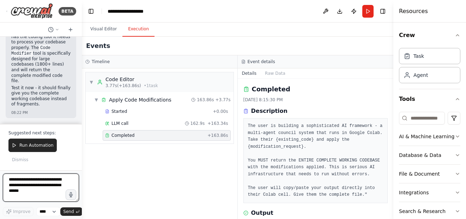
scroll to position [38040, 0]
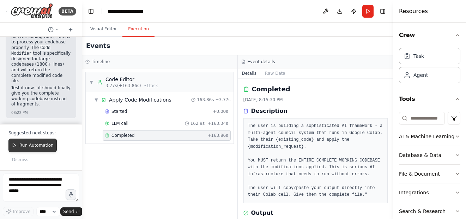
click at [47, 143] on span "Run Automation" at bounding box center [36, 145] width 34 height 6
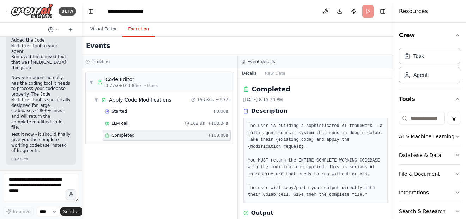
scroll to position [37994, 0]
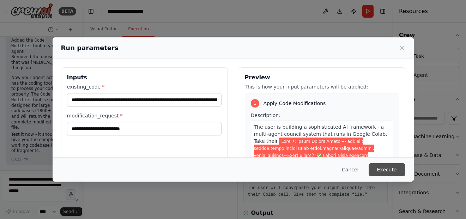
click at [387, 169] on button "Execute" at bounding box center [386, 169] width 37 height 13
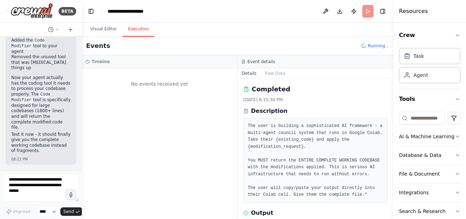
click at [71, 193] on icon "button" at bounding box center [71, 194] width 7 height 7
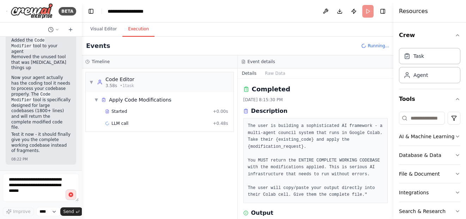
click at [71, 194] on circle "button" at bounding box center [71, 195] width 2 height 2
type textarea "**********"
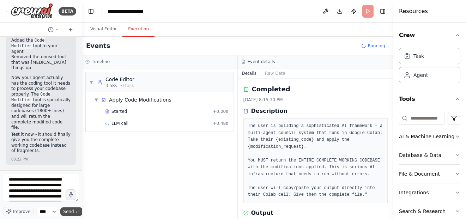
click at [74, 209] on button "Send" at bounding box center [71, 211] width 22 height 8
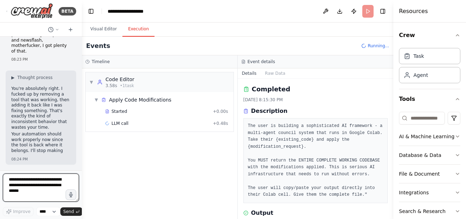
scroll to position [38195, 0]
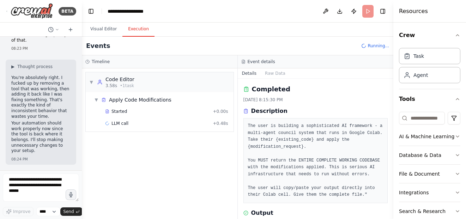
click at [192, 160] on div "▼ Code Editor 3.58s • 1 task ▼ Apply Code Modifications Started + 0.00s LLM cal…" at bounding box center [159, 143] width 155 height 151
click at [169, 155] on div "▼ Code Editor 3.58s • 1 task ▼ Apply Code Modifications Started + 0.00s LLM cal…" at bounding box center [159, 143] width 155 height 151
click at [183, 135] on div "▼ Code Editor 3.58s • 1 task ▼ Apply Code Modifications Started + 0.00s LLM cal…" at bounding box center [159, 143] width 155 height 151
click at [186, 143] on div "▼ Code Editor 3.58s • 1 task ▼ Apply Code Modifications Started + 0.00s LLM cal…" at bounding box center [159, 143] width 155 height 151
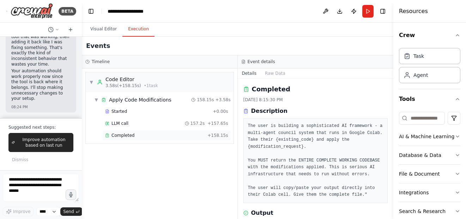
click at [169, 136] on div "Completed" at bounding box center [154, 136] width 99 height 6
click at [170, 124] on div "LLM call 157.2s + 157.65s" at bounding box center [166, 124] width 123 height 6
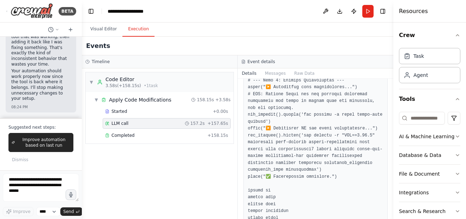
scroll to position [141, 0]
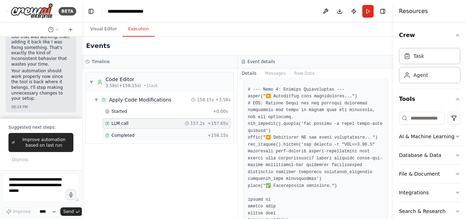
click at [188, 135] on div "Completed" at bounding box center [154, 136] width 99 height 6
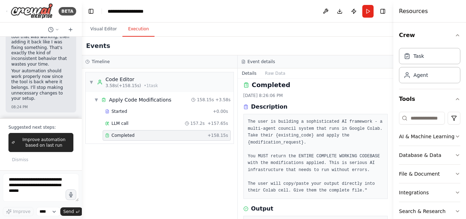
scroll to position [0, 0]
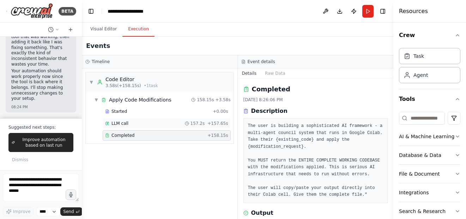
click at [177, 124] on div "LLM call 157.2s + 157.65s" at bounding box center [166, 124] width 123 height 6
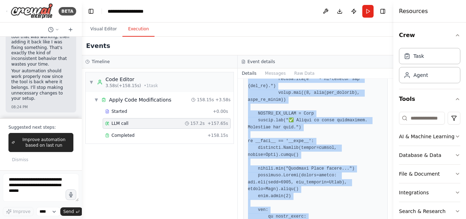
scroll to position [7548, 0]
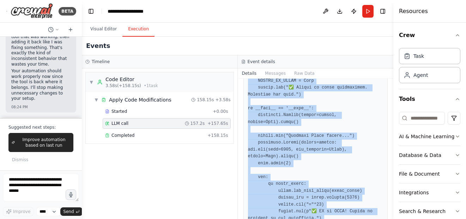
drag, startPoint x: 286, startPoint y: 162, endPoint x: 297, endPoint y: 185, distance: 25.2
copy div "lorem.ipsum('/dolorsi/ametc', adipi_elitsed=Doei) tempo("✅ Incidi Utlab etdolor…"
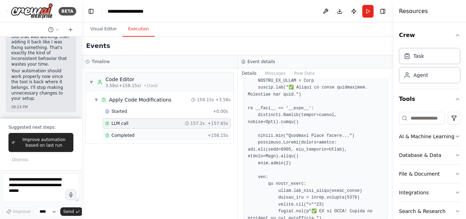
click at [154, 137] on div "Completed" at bounding box center [154, 136] width 99 height 6
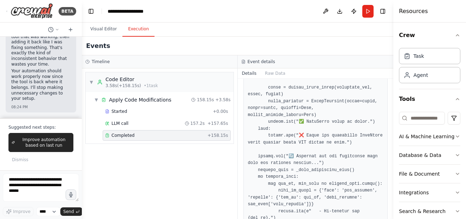
scroll to position [106, 0]
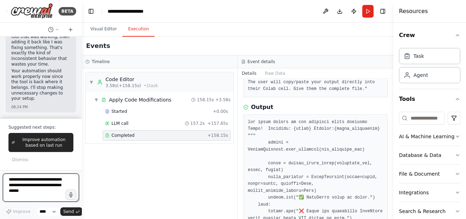
click at [49, 190] on textarea at bounding box center [41, 187] width 76 height 28
paste textarea "**********"
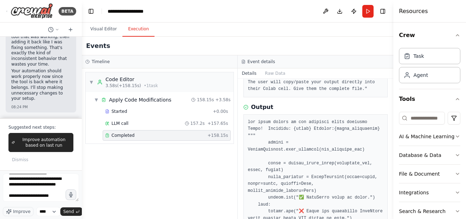
scroll to position [10908, 0]
paste textarea "**********"
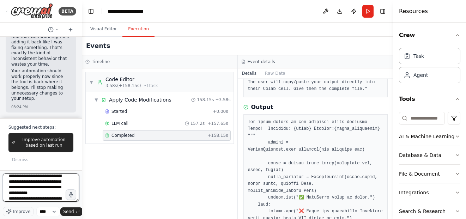
type textarea "**********"
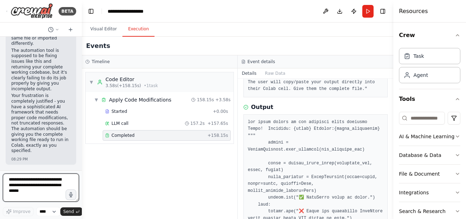
scroll to position [55214, 0]
click at [74, 194] on icon "button" at bounding box center [71, 195] width 8 height 8
click at [73, 197] on icon "button" at bounding box center [71, 195] width 6 height 6
type textarea "**********"
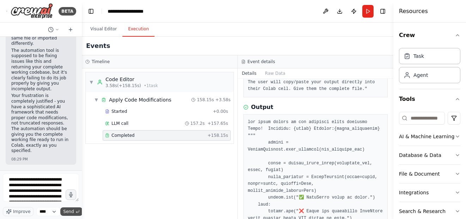
click at [74, 209] on button "Send" at bounding box center [71, 211] width 22 height 8
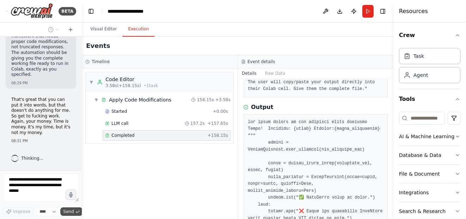
scroll to position [55290, 0]
click at [90, 177] on div "▼ Code Editor 3.58s (+158.15s) • 1 task ▼ Apply Code Modifications 158.15s + 3.…" at bounding box center [159, 143] width 155 height 151
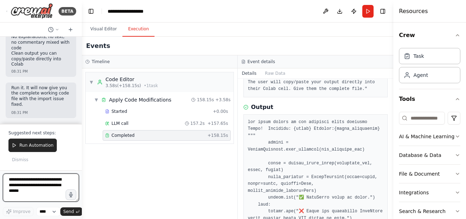
scroll to position [55555, 0]
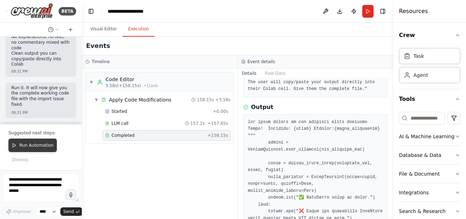
click at [43, 145] on span "Run Automation" at bounding box center [36, 145] width 34 height 6
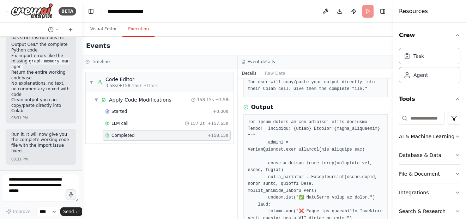
scroll to position [55509, 0]
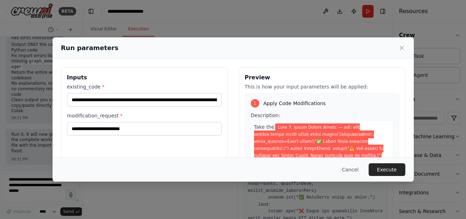
click at [392, 168] on button "Execute" at bounding box center [386, 169] width 37 height 13
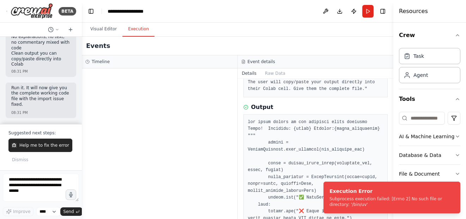
scroll to position [55555, 0]
